Goal: Information Seeking & Learning: Learn about a topic

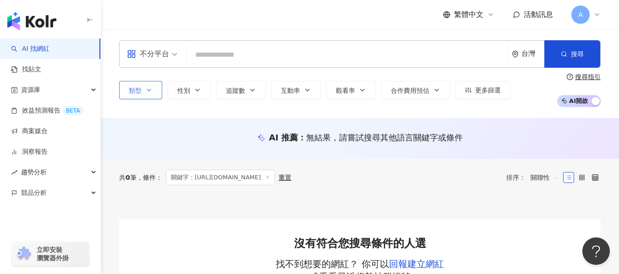
click at [144, 85] on button "類型" at bounding box center [140, 90] width 43 height 18
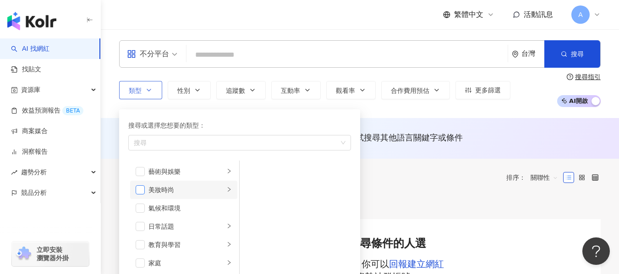
click at [140, 192] on span "button" at bounding box center [140, 190] width 9 height 9
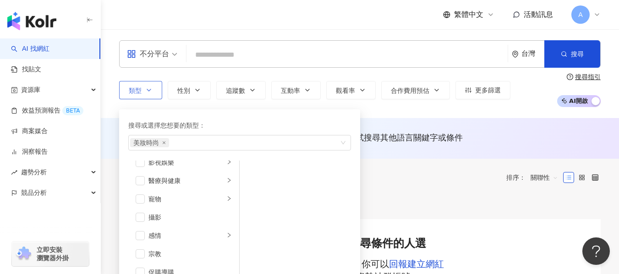
scroll to position [275, 0]
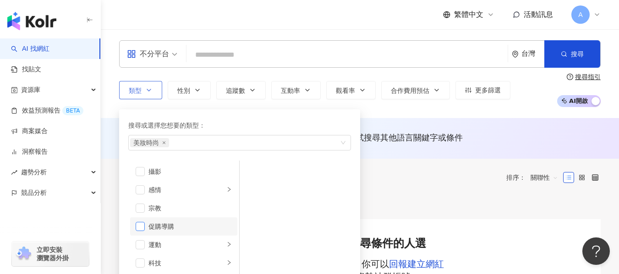
click at [143, 226] on span "button" at bounding box center [140, 226] width 9 height 9
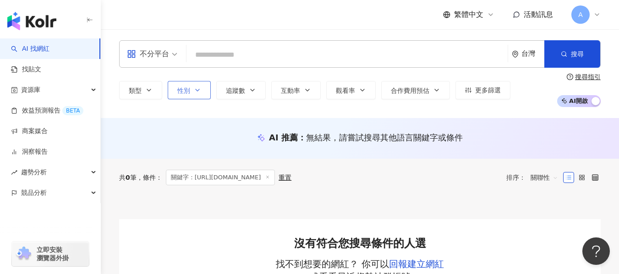
click at [194, 93] on icon "button" at bounding box center [197, 90] width 7 height 7
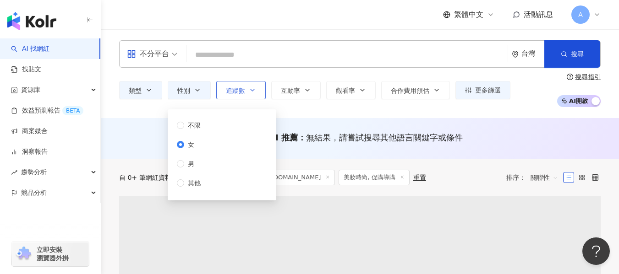
click at [247, 86] on button "追蹤數" at bounding box center [240, 90] width 49 height 18
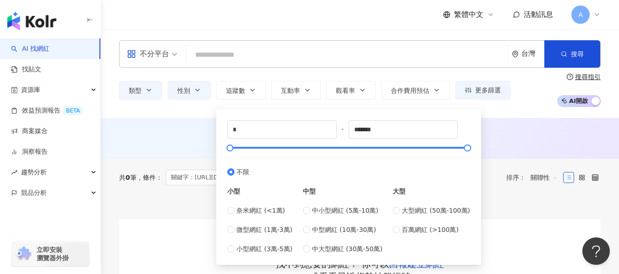
type input "*****"
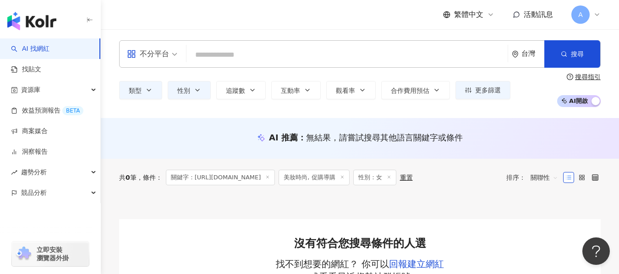
click at [550, 127] on div "AI 推薦 ： 無結果，請嘗試搜尋其他語言關鍵字或條件" at bounding box center [360, 138] width 518 height 41
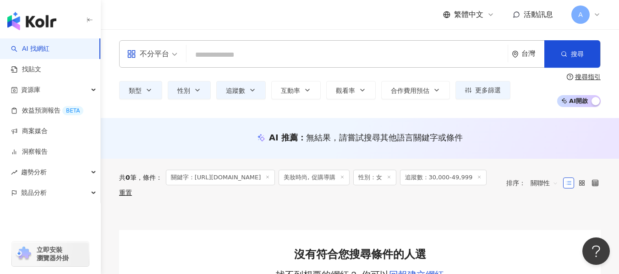
click at [466, 114] on div "不分平台 台灣 搜尋 5e681b7b-a889-4eac-9554-4f0e64f40d25 養央zz 53,051 追蹤者 搜尋名稱、敘述、貼文含有關鍵字…" at bounding box center [360, 73] width 518 height 89
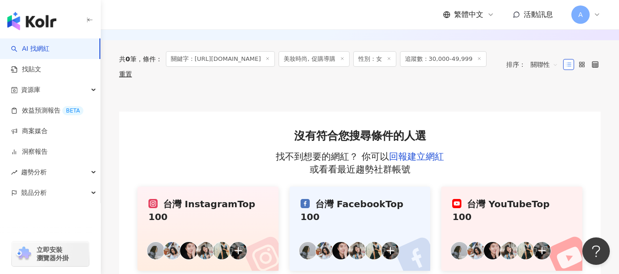
scroll to position [28, 0]
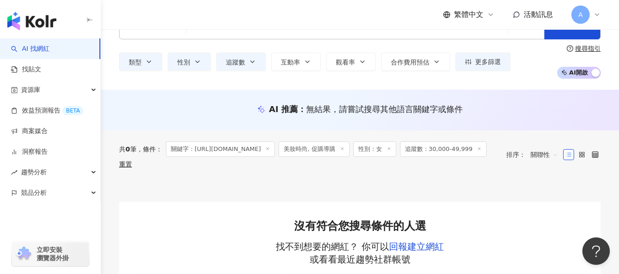
click at [270, 148] on icon at bounding box center [267, 149] width 5 height 5
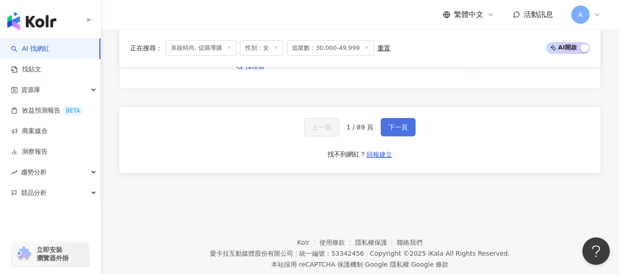
scroll to position [1776, 0]
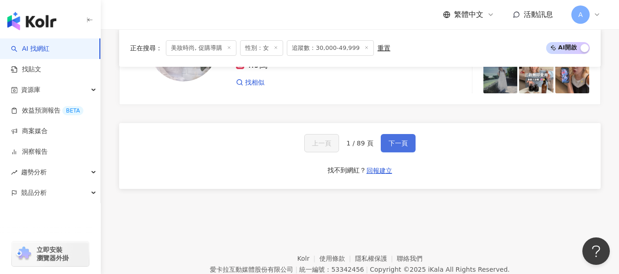
click at [399, 146] on span "下一頁" at bounding box center [397, 143] width 19 height 7
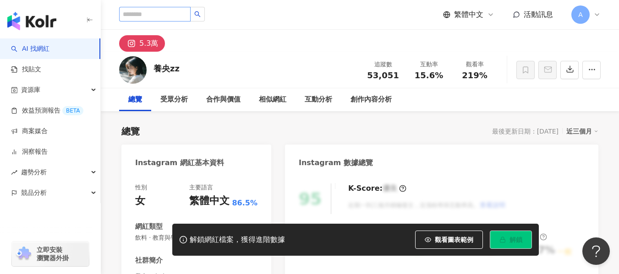
type input "**********"
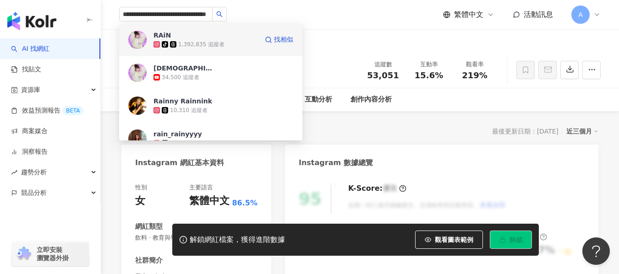
click at [180, 41] on div "1,392,835 追蹤者" at bounding box center [201, 45] width 46 height 8
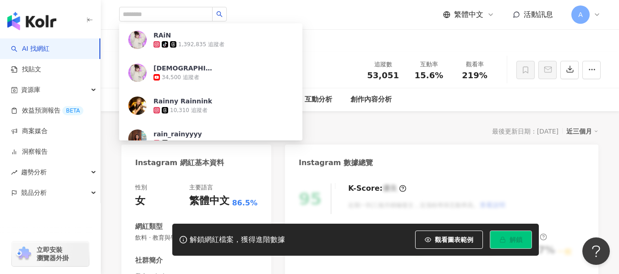
scroll to position [0, 0]
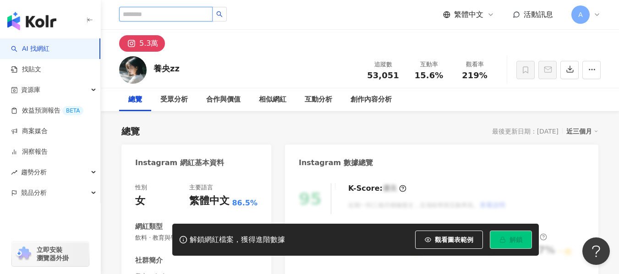
click at [153, 15] on input "search" at bounding box center [165, 14] width 93 height 15
paste input "**********"
type input "**********"
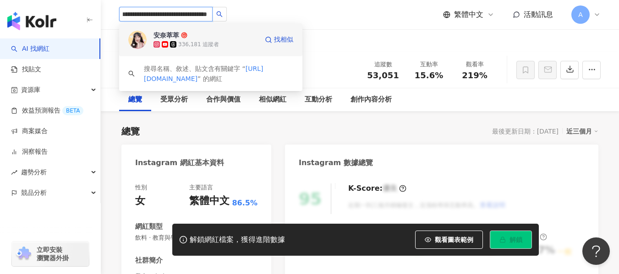
click at [208, 50] on div "安奈萃萃 336,181 追蹤者 找相似" at bounding box center [210, 39] width 183 height 33
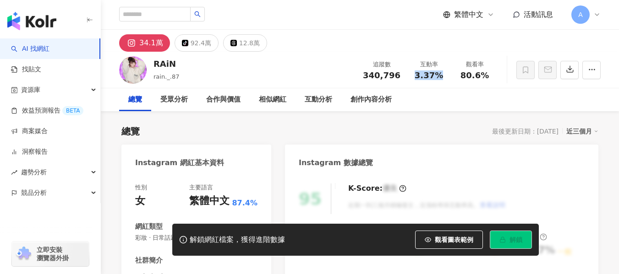
drag, startPoint x: 415, startPoint y: 75, endPoint x: 441, endPoint y: 76, distance: 25.7
click at [441, 76] on div "3.37%" at bounding box center [428, 75] width 35 height 9
drag, startPoint x: 462, startPoint y: 75, endPoint x: 487, endPoint y: 76, distance: 25.2
click at [487, 76] on div "80.6%" at bounding box center [474, 75] width 35 height 9
copy span "80.6%"
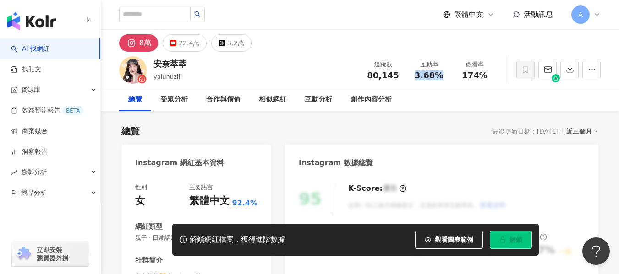
drag, startPoint x: 419, startPoint y: 75, endPoint x: 443, endPoint y: 75, distance: 23.4
click at [443, 75] on div "3.68%" at bounding box center [428, 75] width 35 height 9
drag, startPoint x: 459, startPoint y: 76, endPoint x: 486, endPoint y: 75, distance: 26.6
click at [486, 75] on div "174%" at bounding box center [474, 75] width 35 height 9
copy span "174%"
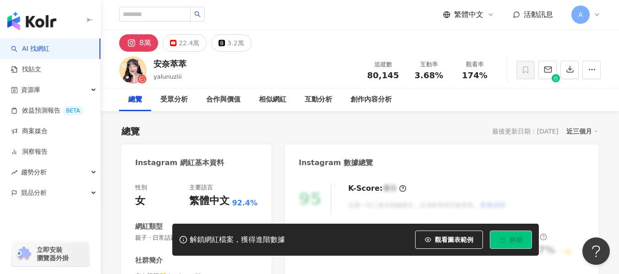
click at [212, 26] on div "繁體中文 活動訊息 A" at bounding box center [359, 14] width 481 height 29
click at [181, 20] on input "search" at bounding box center [154, 14] width 71 height 15
paste input "**********"
type input "**********"
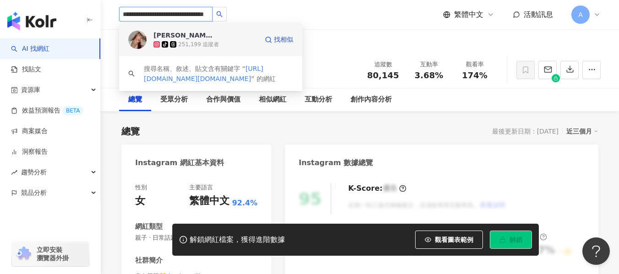
click at [199, 41] on div "251,199 追蹤者" at bounding box center [198, 45] width 41 height 8
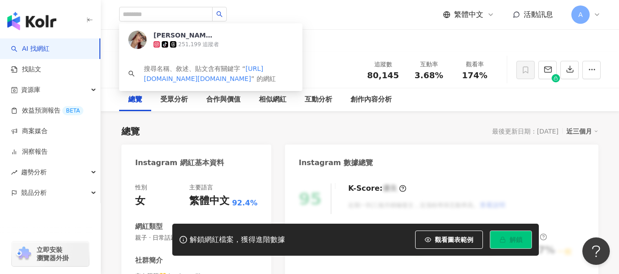
scroll to position [0, 0]
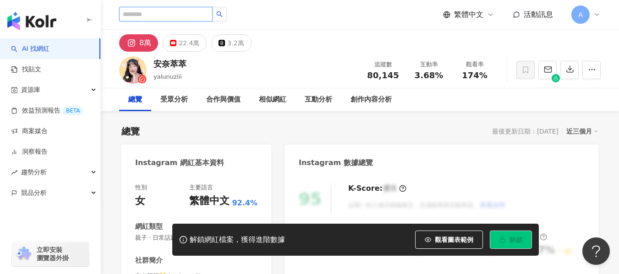
click at [156, 16] on input "search" at bounding box center [165, 14] width 93 height 15
paste input "**********"
type input "**********"
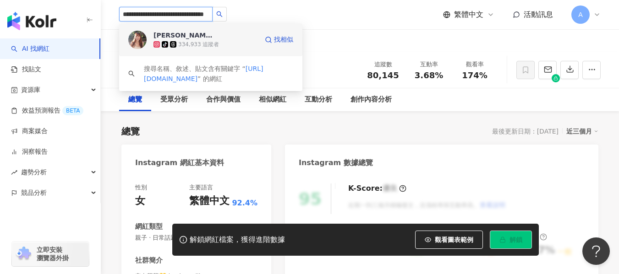
click at [199, 44] on div "334,933 追蹤者" at bounding box center [198, 45] width 41 height 8
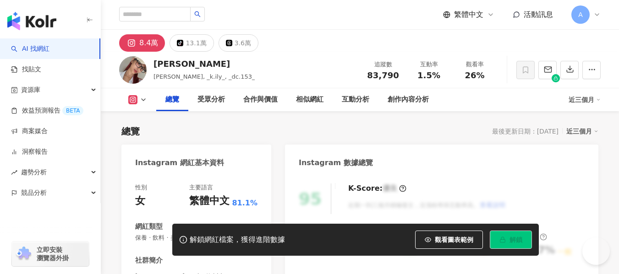
drag, startPoint x: 424, startPoint y: 75, endPoint x: 443, endPoint y: 76, distance: 18.8
click at [443, 76] on div "1.5%" at bounding box center [428, 75] width 35 height 9
drag, startPoint x: 465, startPoint y: 77, endPoint x: 492, endPoint y: 77, distance: 27.5
click at [492, 77] on div "觀看率 26%" at bounding box center [475, 70] width 46 height 20
copy span "26%"
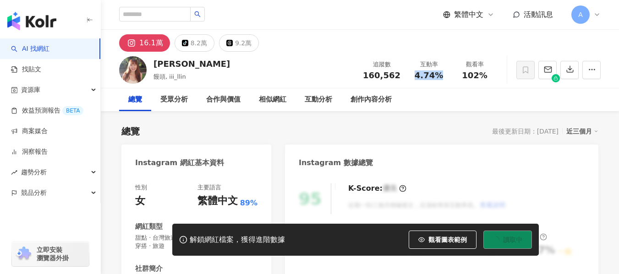
drag, startPoint x: 420, startPoint y: 76, endPoint x: 450, endPoint y: 77, distance: 30.7
click at [450, 77] on div "互動率 4.74%" at bounding box center [429, 70] width 46 height 20
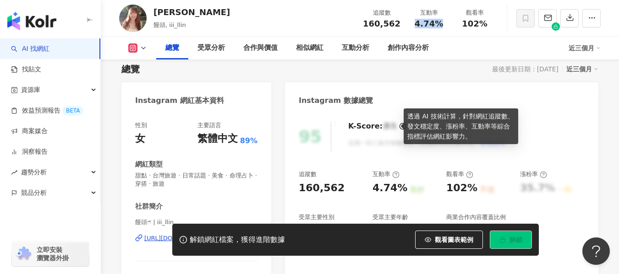
scroll to position [46, 0]
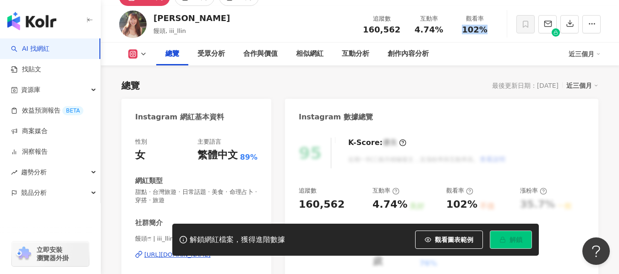
drag, startPoint x: 459, startPoint y: 33, endPoint x: 495, endPoint y: 33, distance: 36.6
click at [495, 33] on div "觀看率 102%" at bounding box center [475, 24] width 46 height 20
copy span "102%"
